Goal: Information Seeking & Learning: Learn about a topic

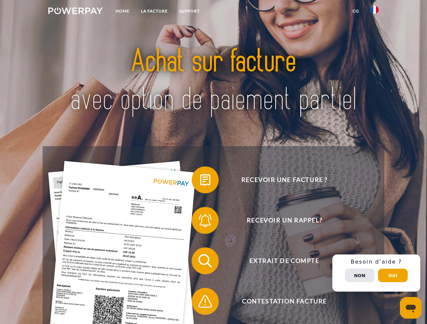
click at [75, 12] on img at bounding box center [75, 10] width 54 height 7
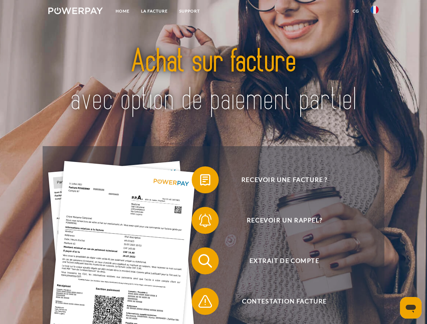
click at [374, 12] on img at bounding box center [374, 10] width 8 height 8
click at [355, 11] on link "CG" at bounding box center [355, 11] width 18 height 12
click at [200, 181] on span at bounding box center [195, 180] width 34 height 34
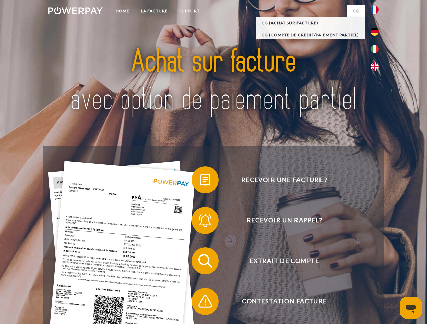
click at [200, 222] on span at bounding box center [195, 221] width 34 height 34
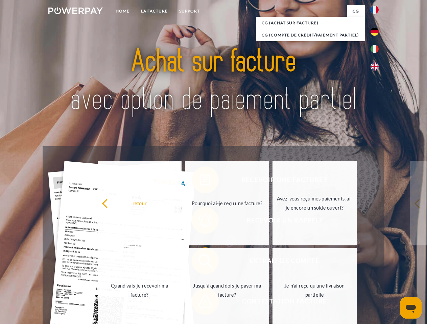
click at [200, 262] on link "Jusqu'à quand dois-je payer ma facture?" at bounding box center [227, 290] width 84 height 84
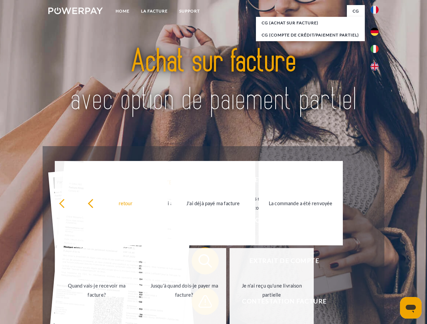
click at [200, 303] on span at bounding box center [195, 302] width 34 height 34
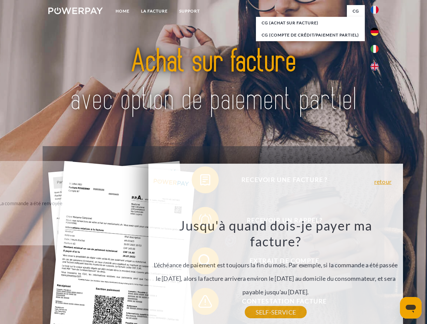
click at [376, 273] on div "Recevoir une facture ? Recevoir un rappel? Extrait de compte retour" at bounding box center [213, 281] width 341 height 270
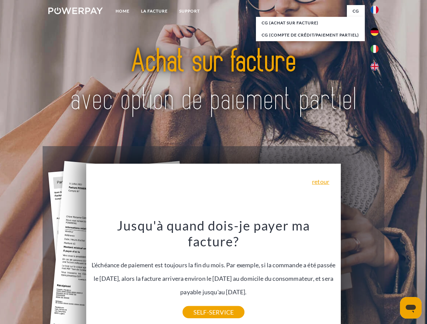
click at [359, 275] on span "Extrait de compte" at bounding box center [283, 261] width 165 height 27
click at [392, 276] on header "Home LA FACTURE Support" at bounding box center [213, 233] width 427 height 466
